Goal: Find specific page/section: Find specific page/section

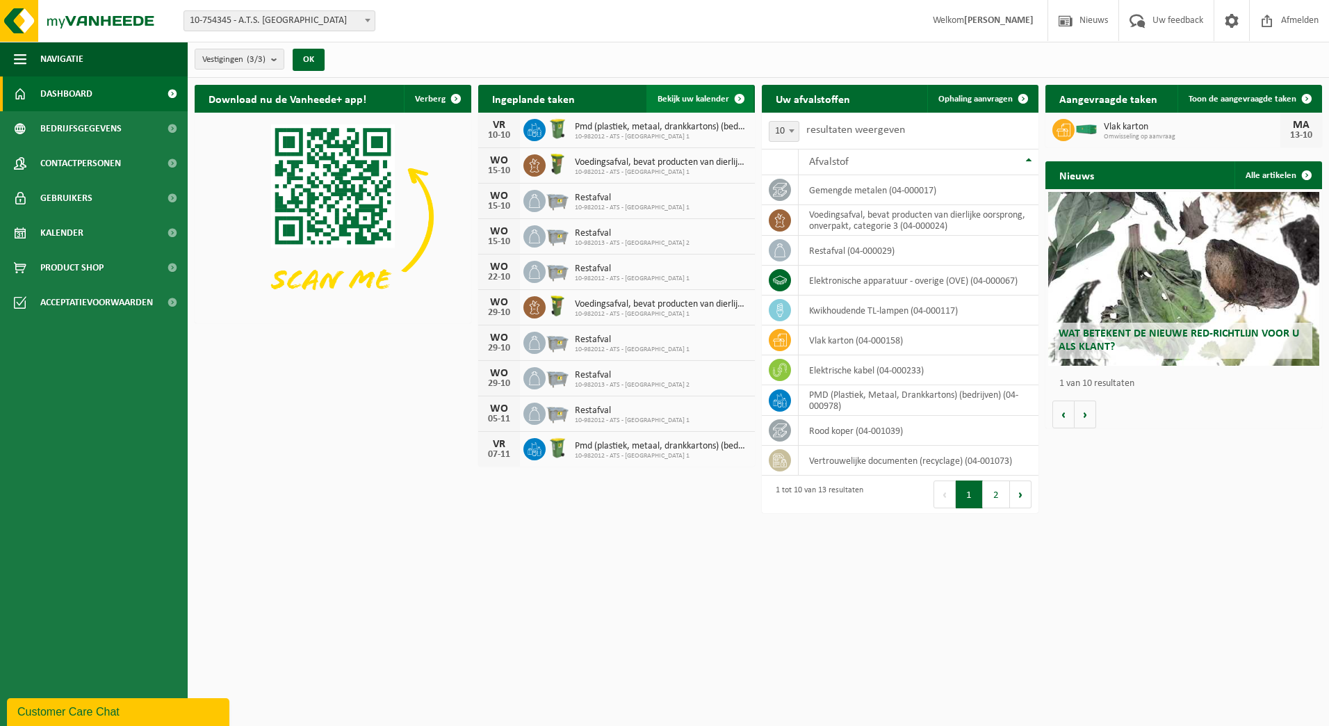
click at [720, 99] on span "Bekijk uw kalender" at bounding box center [694, 99] width 72 height 9
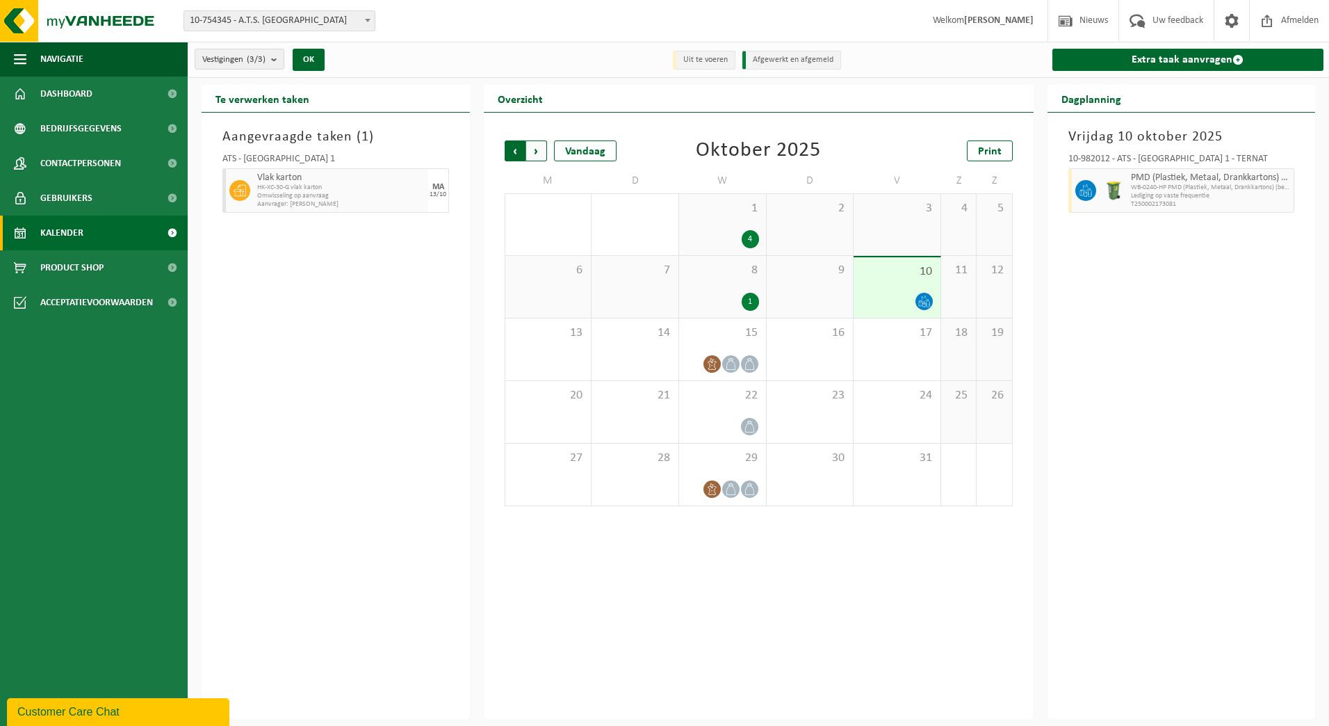
click at [538, 153] on span "Volgende" at bounding box center [536, 150] width 21 height 21
click at [539, 152] on span "Volgende" at bounding box center [536, 150] width 21 height 21
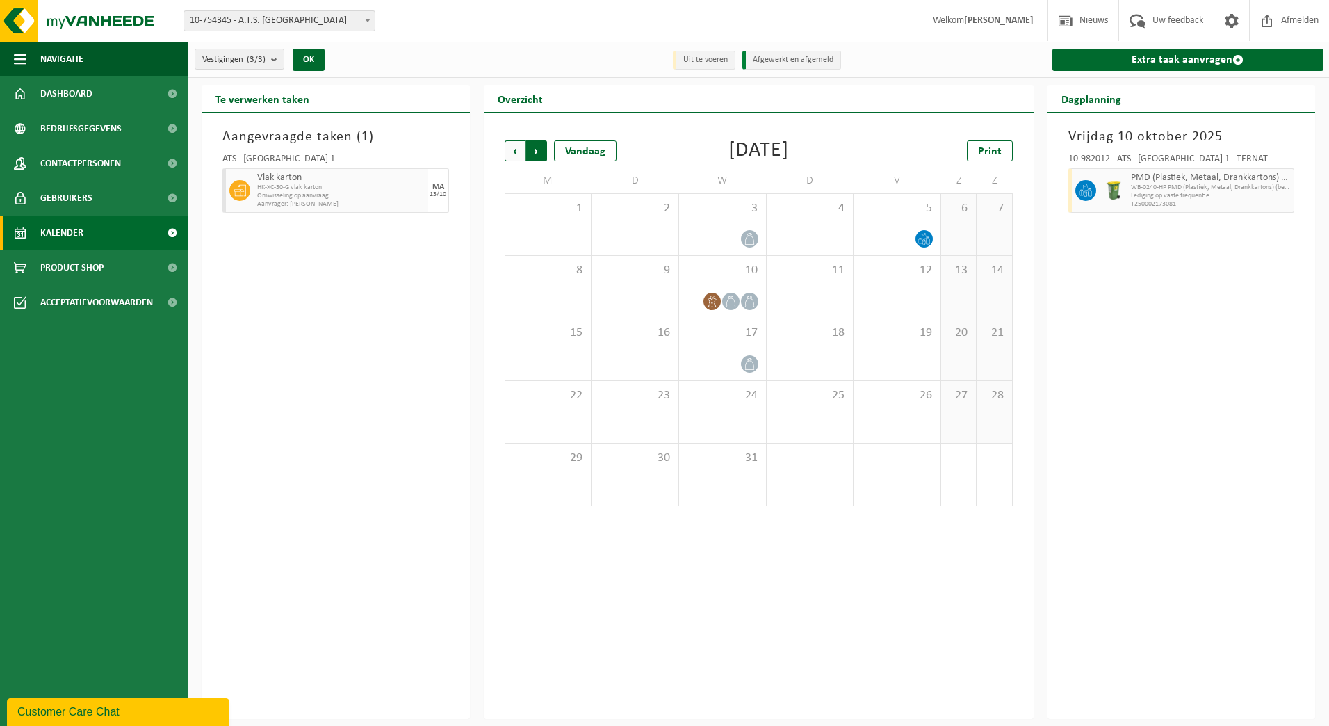
click at [511, 154] on span "Vorige" at bounding box center [515, 150] width 21 height 21
click at [980, 151] on span "Print" at bounding box center [990, 151] width 24 height 11
click at [533, 145] on span "Volgende" at bounding box center [536, 150] width 21 height 21
click at [990, 147] on span "Print" at bounding box center [990, 151] width 24 height 11
click at [524, 152] on span "Vorige" at bounding box center [515, 150] width 21 height 21
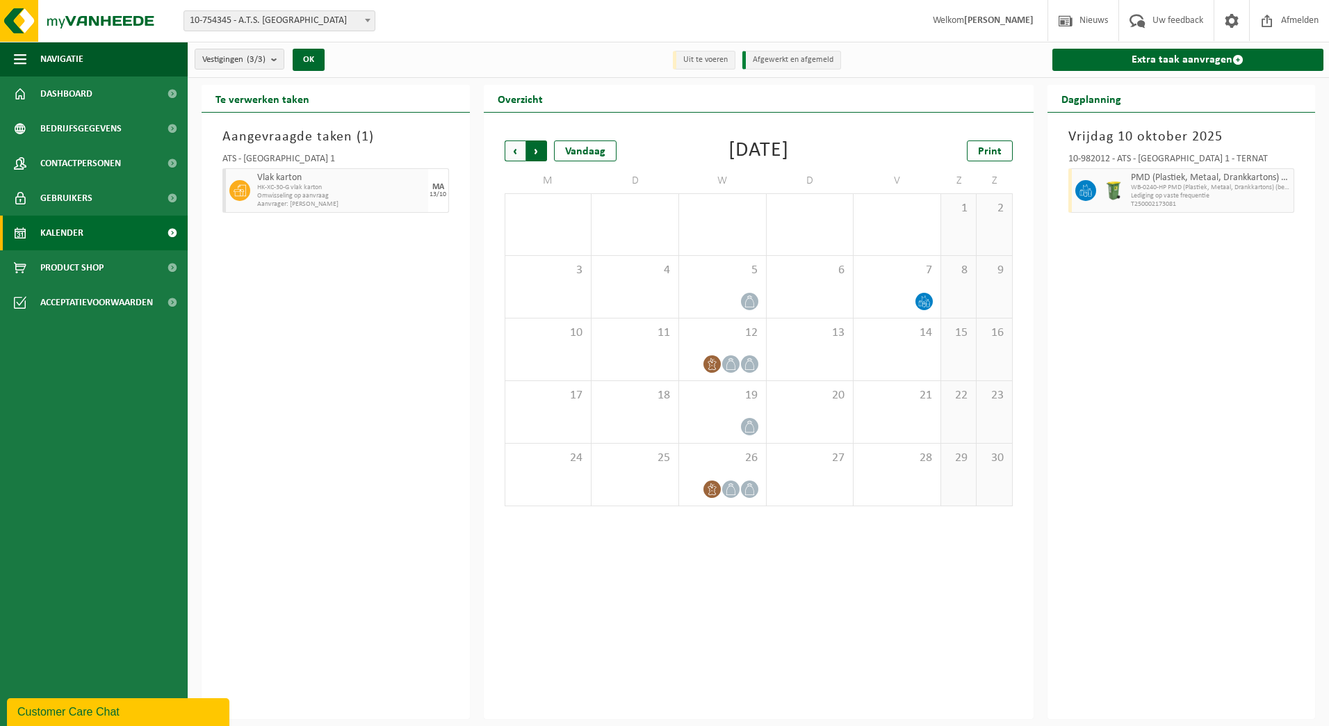
click at [512, 154] on span "Vorige" at bounding box center [515, 150] width 21 height 21
